Goal: Find specific page/section: Find specific page/section

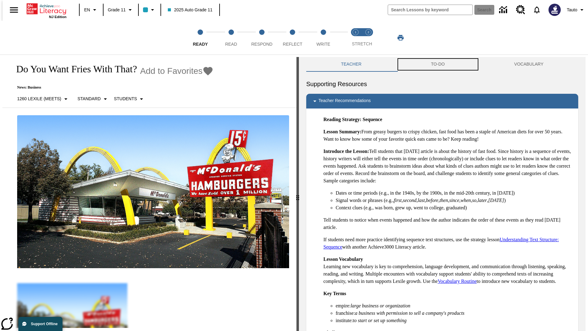
click at [438, 64] on button "TO-DO" at bounding box center [437, 64] width 83 height 15
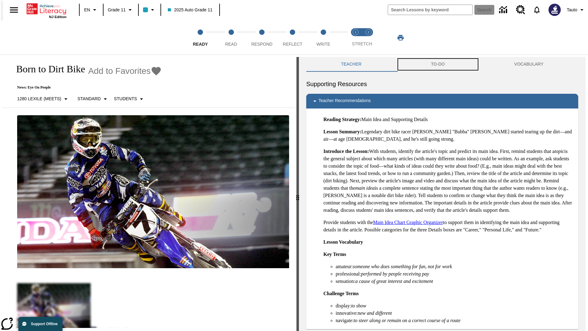
click at [438, 64] on button "TO-DO" at bounding box center [437, 64] width 83 height 15
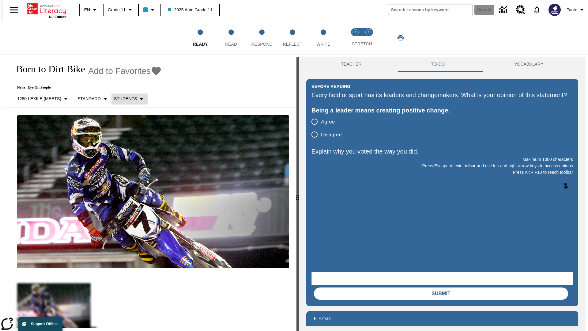
click at [126, 99] on p "Students" at bounding box center [125, 99] width 23 height 6
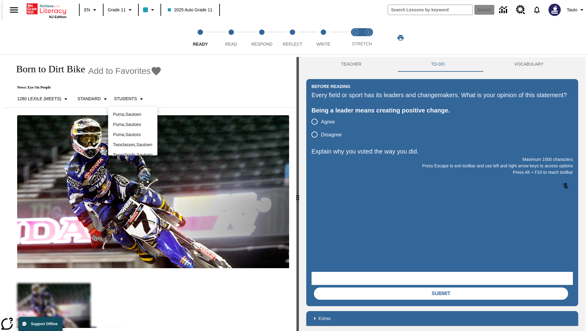
click at [294, 165] on div at bounding box center [294, 165] width 588 height 331
